Goal: Information Seeking & Learning: Check status

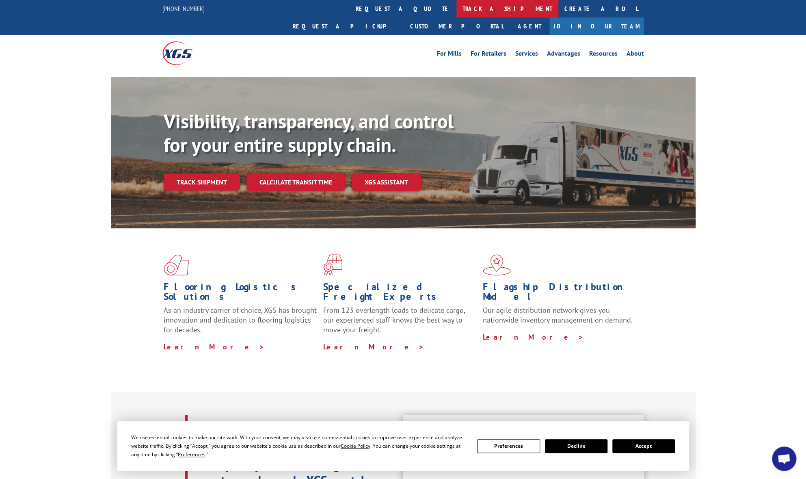
click at [457, 7] on link "track a shipment" at bounding box center [508, 8] width 102 height 17
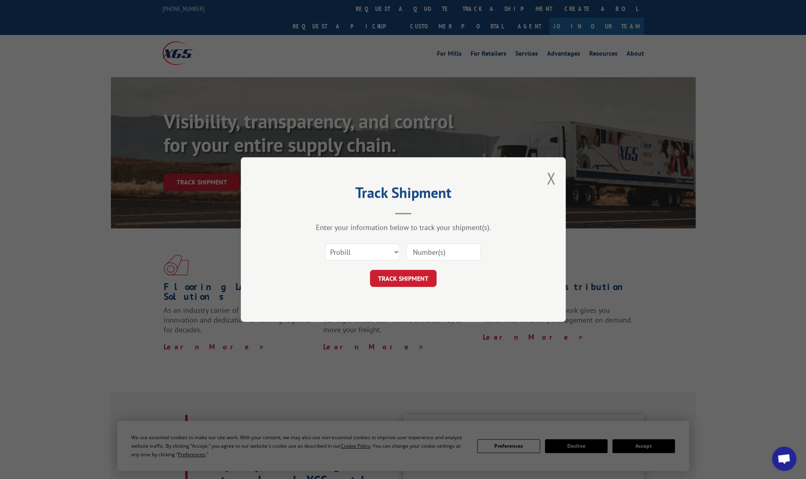
click at [433, 254] on input at bounding box center [443, 251] width 75 height 17
paste input "33580015"
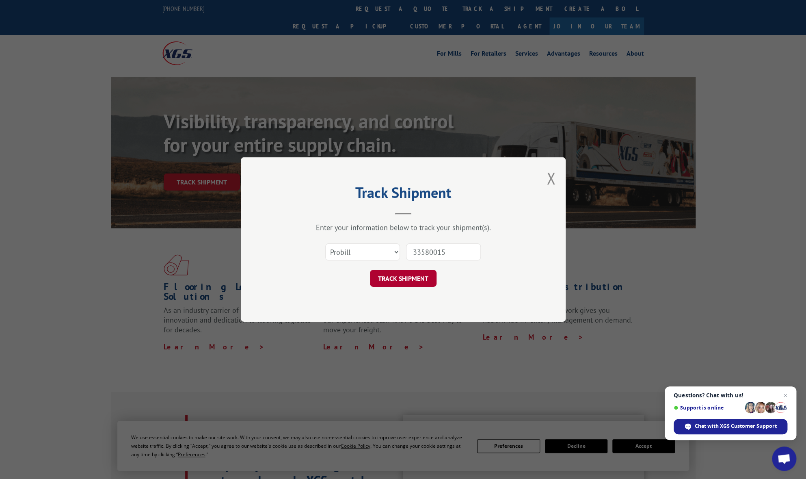
type input "33580015"
click at [418, 273] on button "TRACK SHIPMENT" at bounding box center [403, 278] width 67 height 17
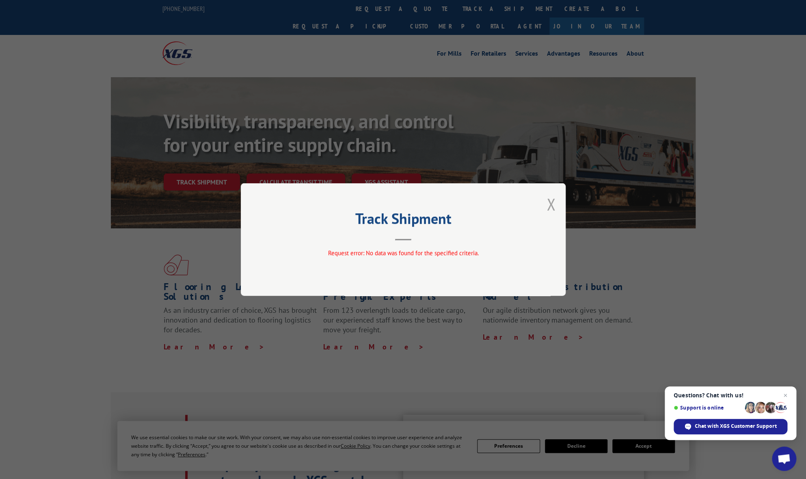
click at [554, 205] on button "Close modal" at bounding box center [551, 204] width 9 height 22
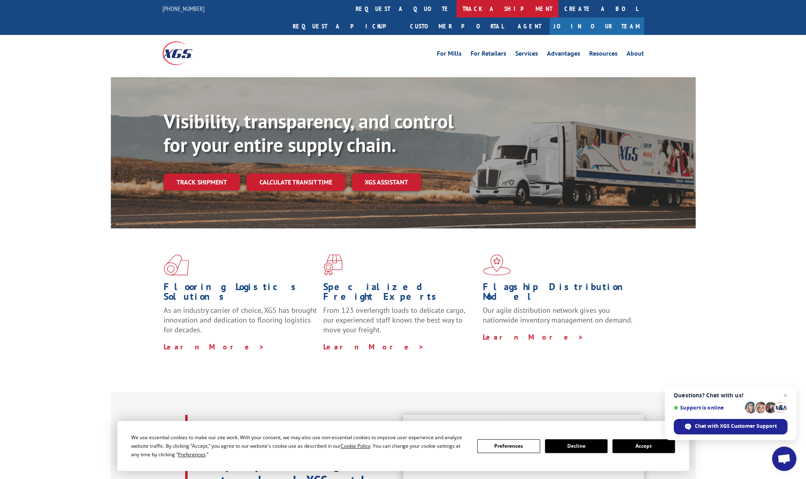
click at [457, 9] on link "track a shipment" at bounding box center [508, 8] width 102 height 17
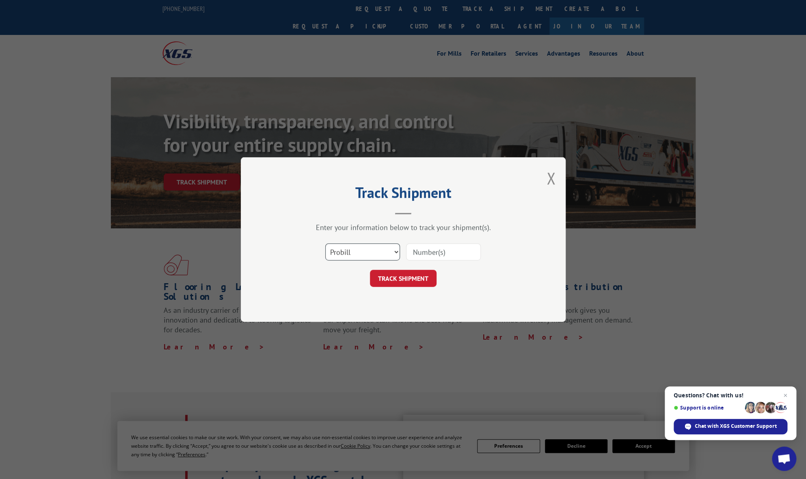
drag, startPoint x: 342, startPoint y: 252, endPoint x: 344, endPoint y: 259, distance: 7.2
click at [342, 252] on select "Select category... Probill BOL PO" at bounding box center [362, 251] width 75 height 17
select select "bol"
click at [325, 243] on select "Select category... Probill BOL PO" at bounding box center [362, 251] width 75 height 17
click at [424, 254] on input at bounding box center [443, 251] width 75 height 17
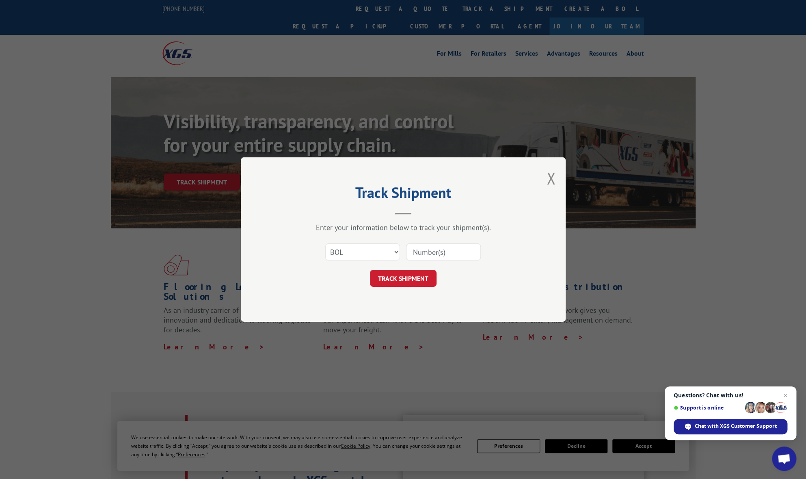
paste input "33580015"
type input "33580015"
click at [420, 281] on button "TRACK SHIPMENT" at bounding box center [403, 278] width 67 height 17
